Goal: Task Accomplishment & Management: Complete application form

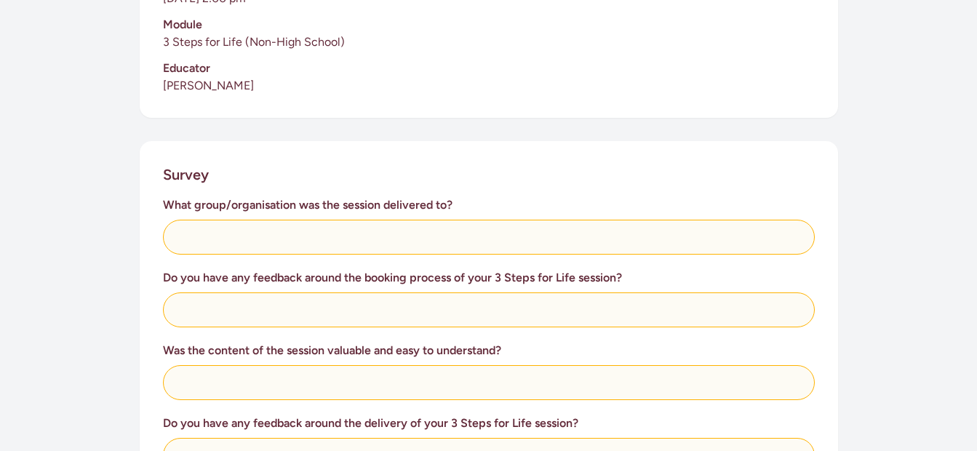
scroll to position [465, 0]
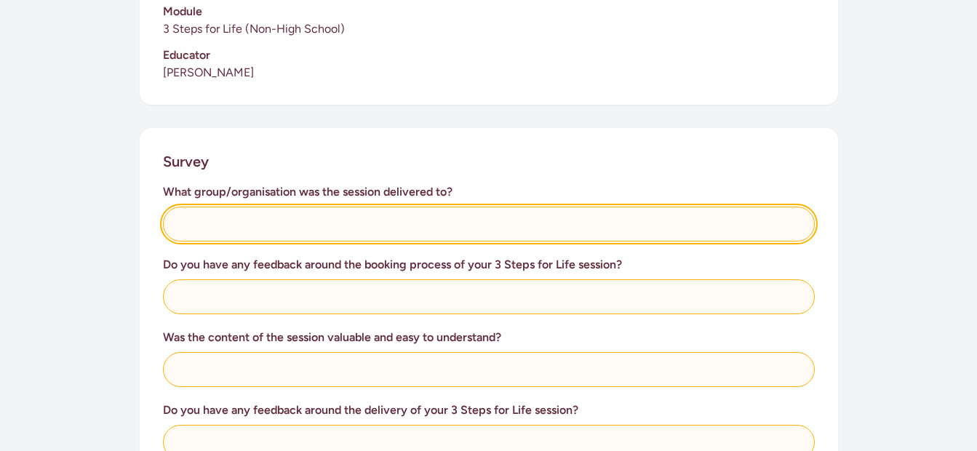
click at [242, 227] on input "text" at bounding box center [489, 224] width 652 height 35
type input "Not a group, just individual people for this session."
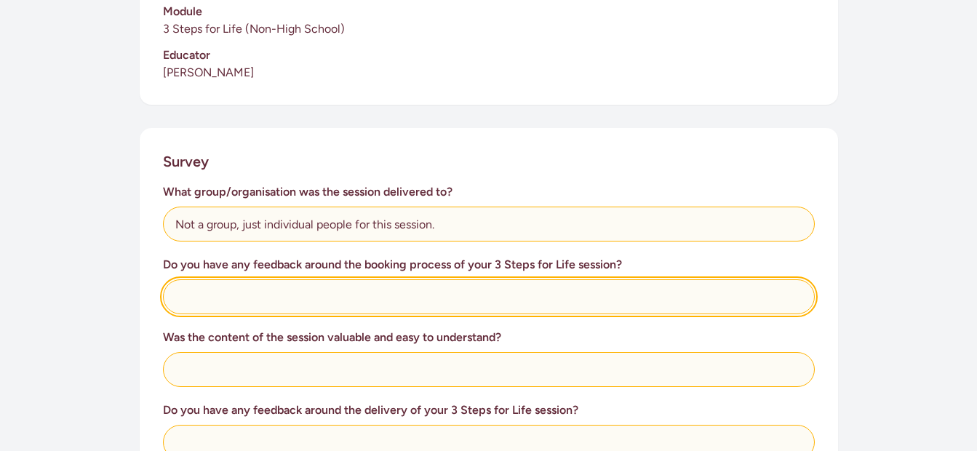
click at [220, 290] on input "text" at bounding box center [489, 296] width 652 height 35
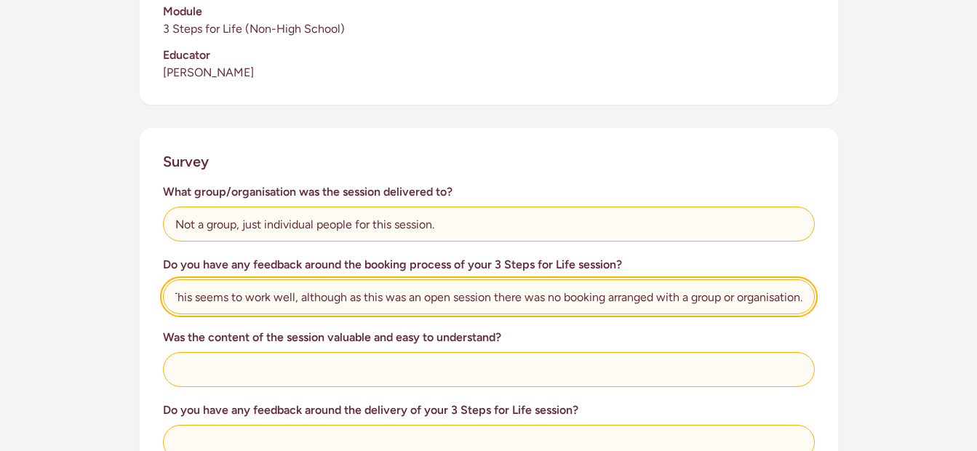
scroll to position [0, 8]
type input "This seems to work well, although as this was an open session there was no book…"
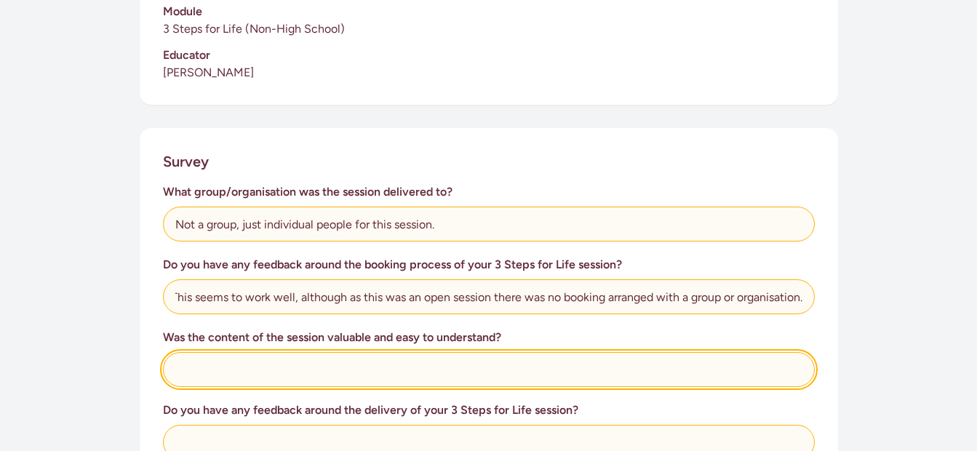
scroll to position [0, 0]
click at [238, 374] on input "text" at bounding box center [489, 369] width 652 height 35
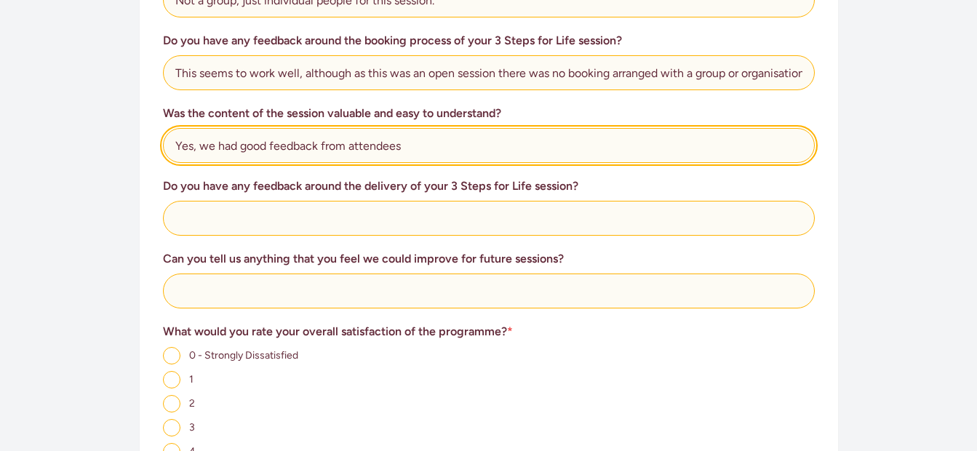
scroll to position [698, 0]
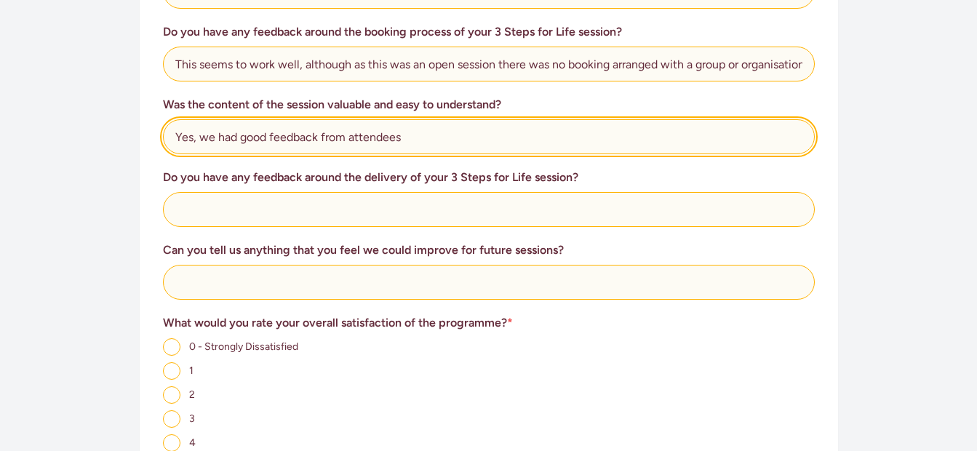
type input "Yes, we had good feedback from attendees"
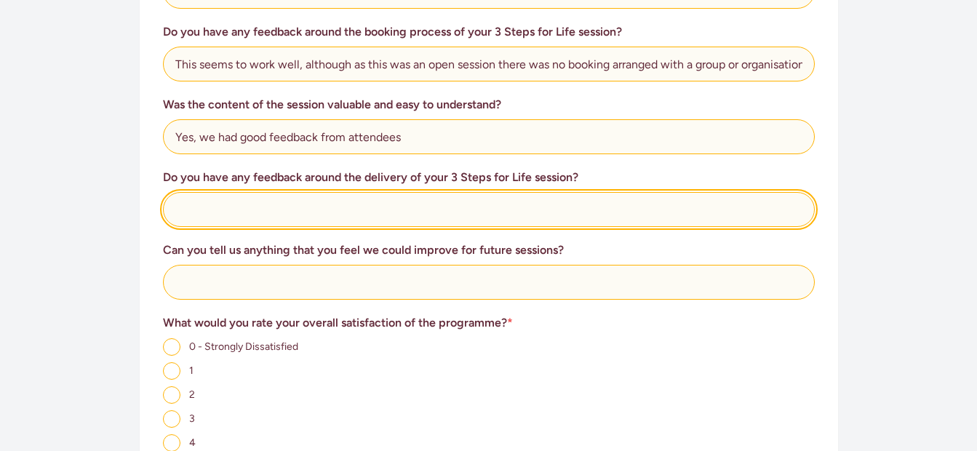
click at [275, 210] on input "text" at bounding box center [489, 209] width 652 height 35
type input "We (Bream Bay) prefer to use 2 educators who share the delivery."
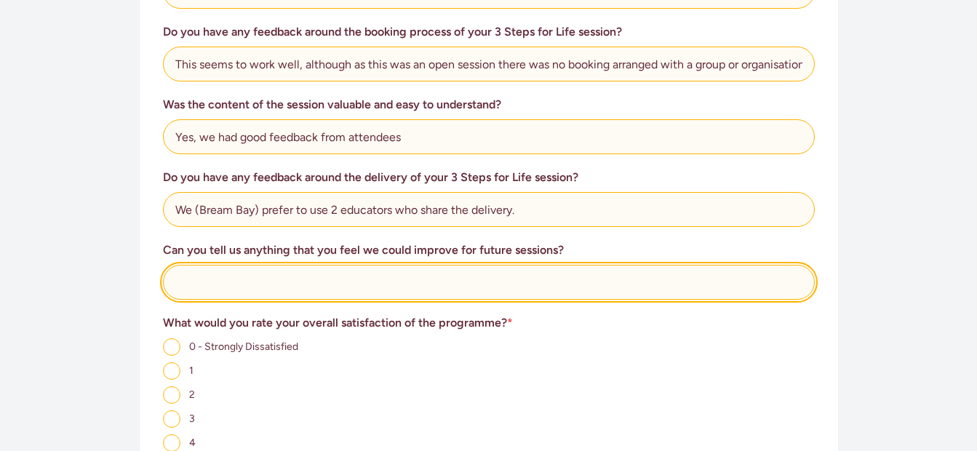
click at [218, 291] on input "text" at bounding box center [489, 282] width 652 height 35
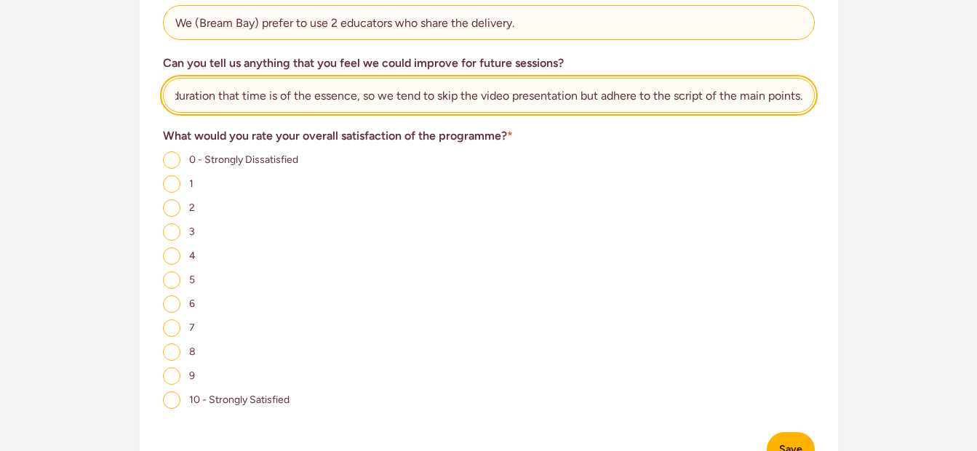
scroll to position [846, 0]
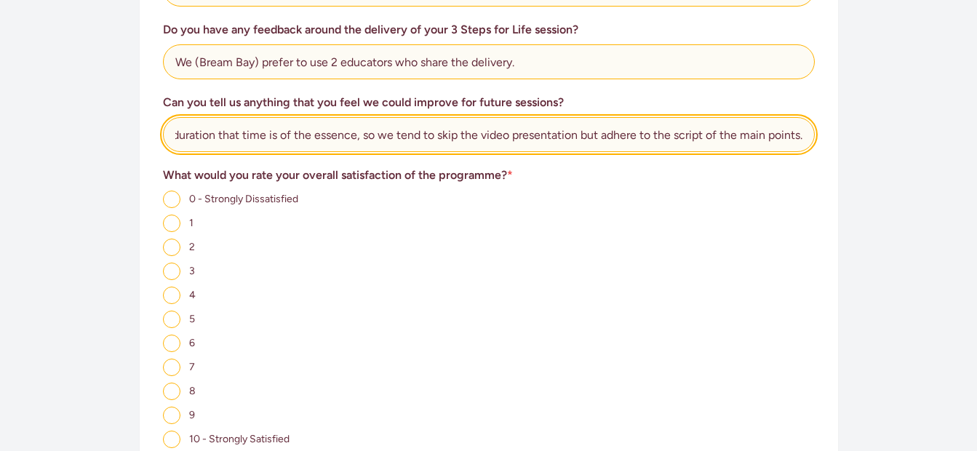
type input "We find that in order to stay within a nominal 1 hour duration that time is of …"
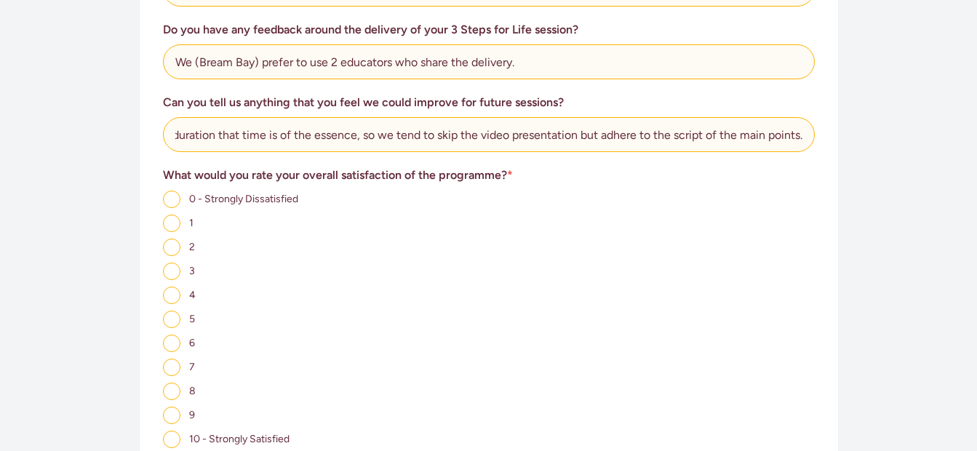
scroll to position [0, 0]
click at [175, 387] on input "8" at bounding box center [171, 391] width 17 height 17
radio input "true"
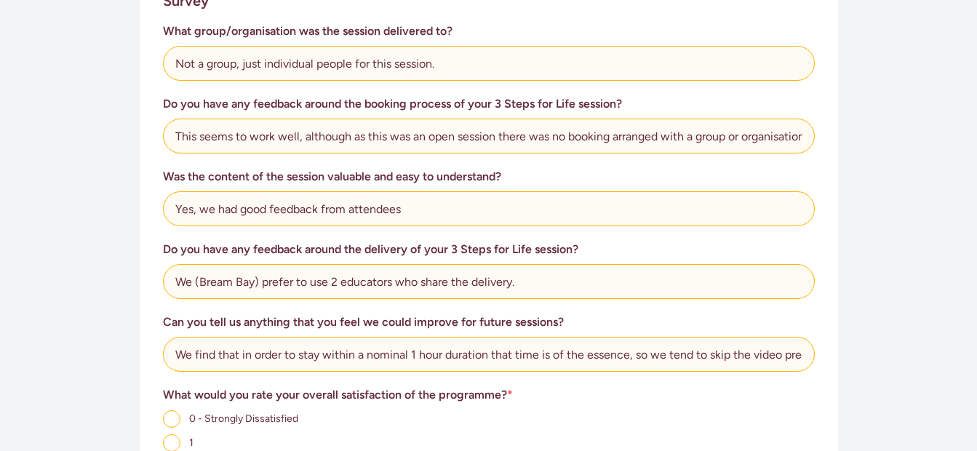
scroll to position [1020, 0]
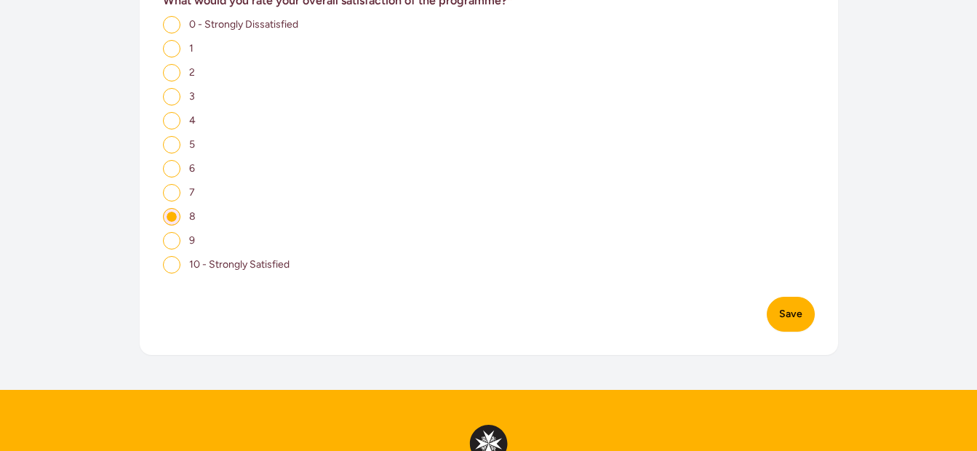
click at [785, 318] on button "Save" at bounding box center [791, 314] width 48 height 35
